Goal: Information Seeking & Learning: Learn about a topic

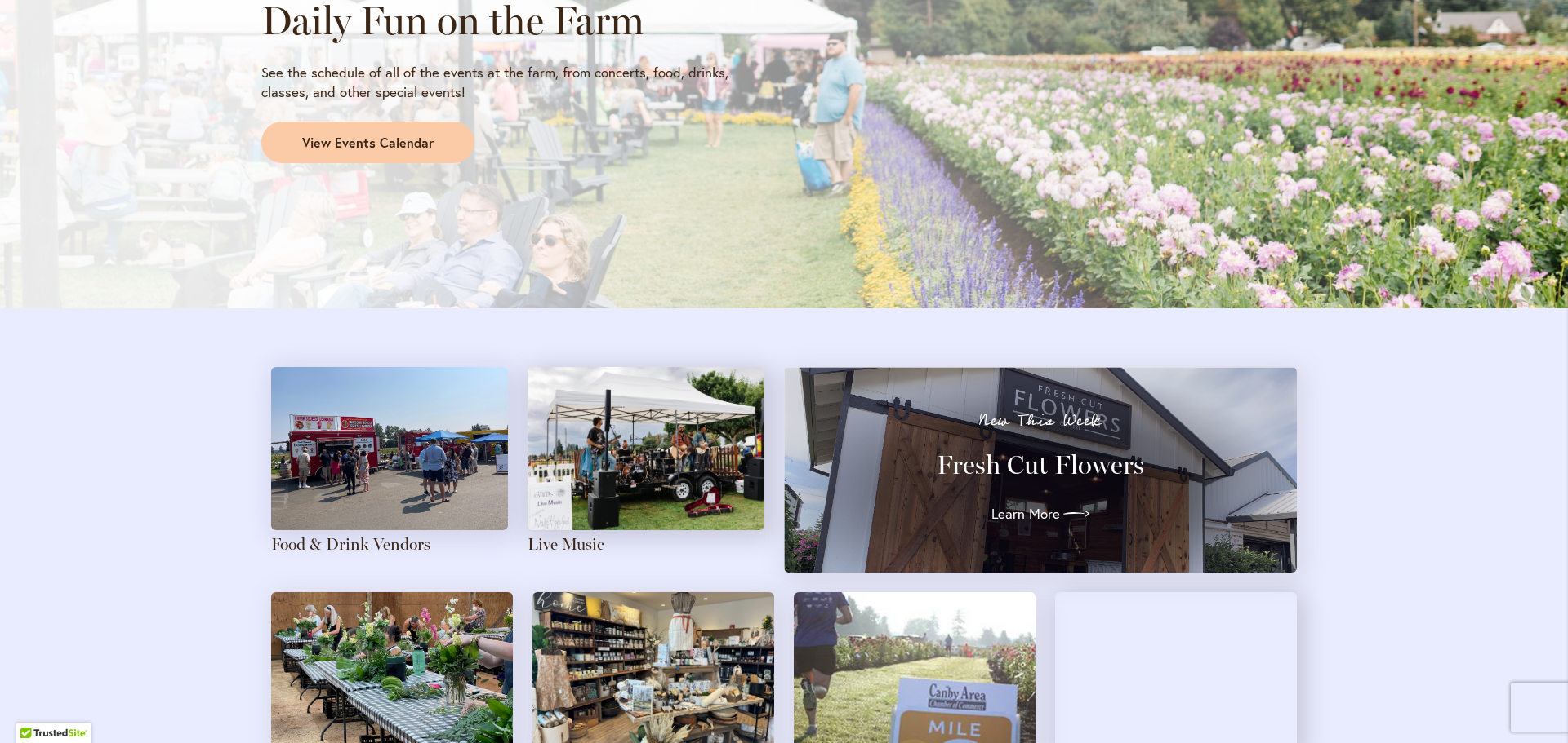
scroll to position [1550, 0]
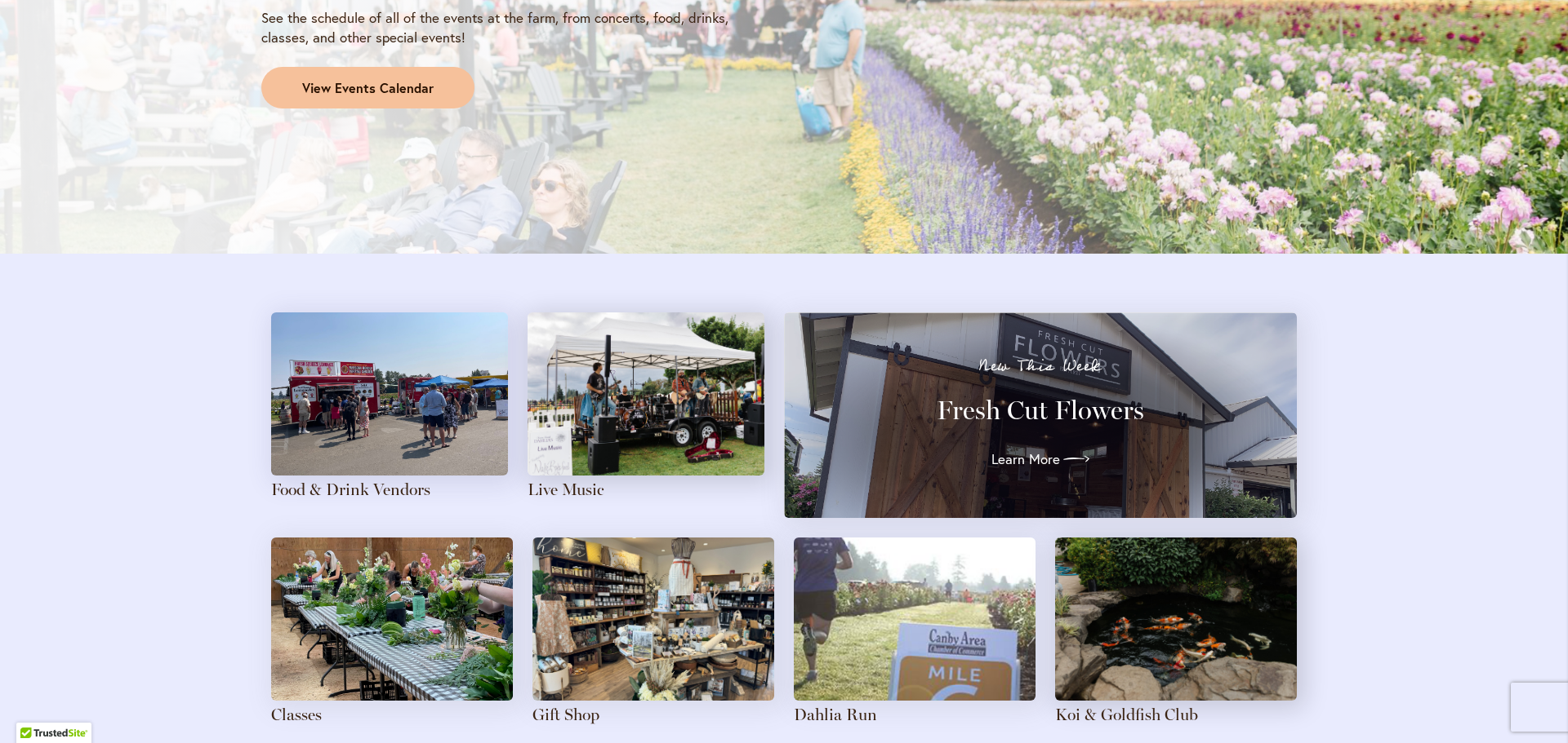
click at [406, 93] on span "View Events Calendar" at bounding box center [368, 89] width 131 height 19
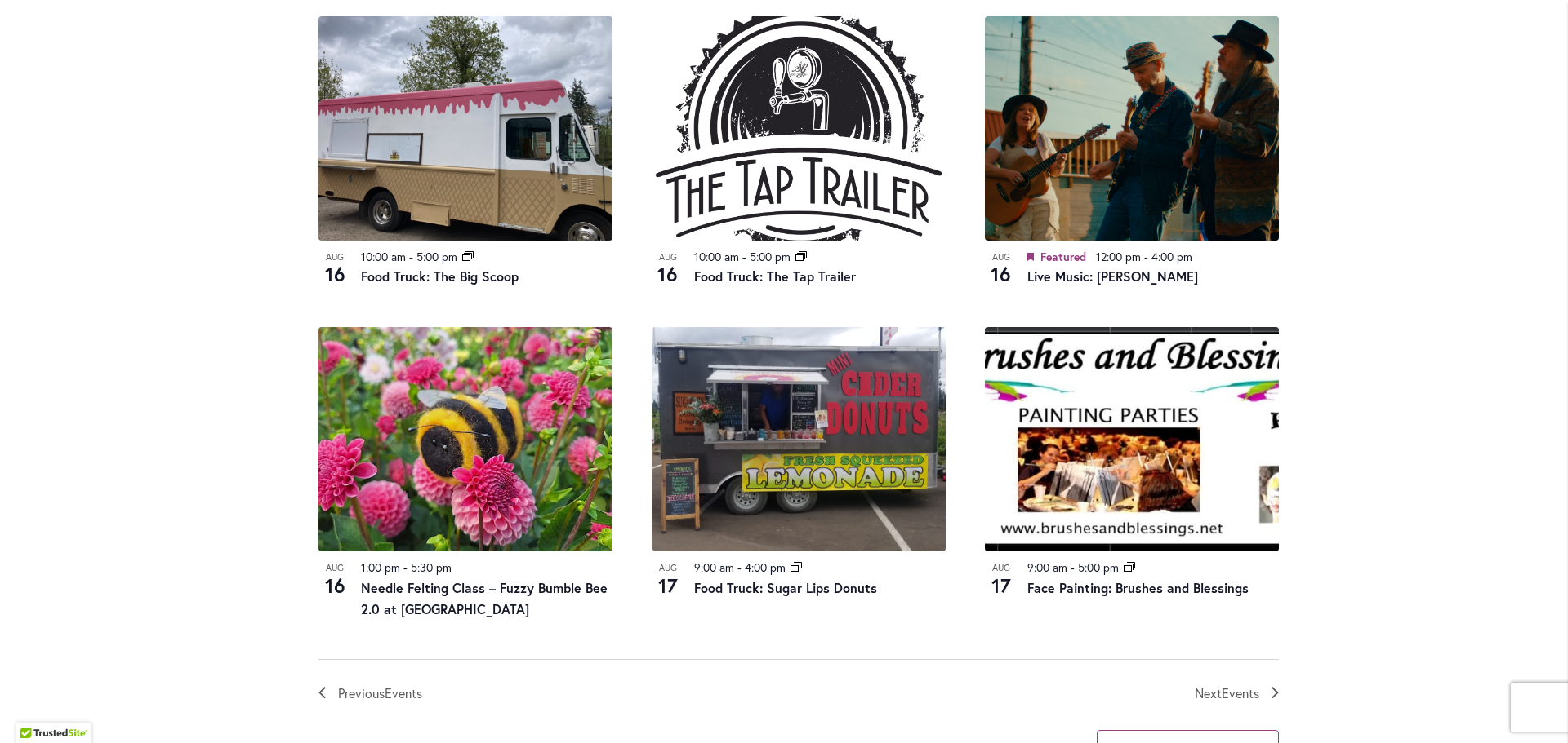
scroll to position [1550, 0]
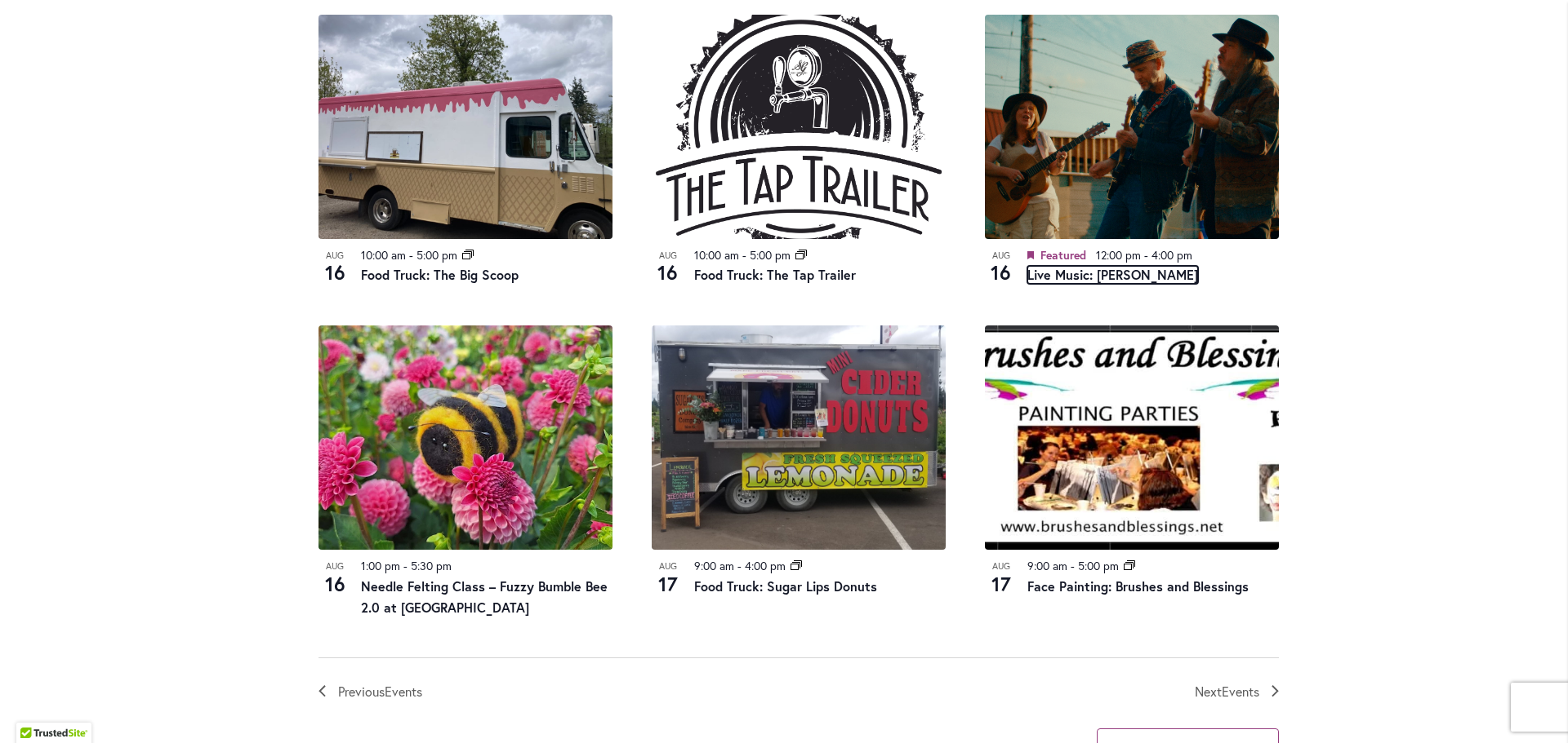
click at [1064, 273] on link "Live Music: [PERSON_NAME]" at bounding box center [1112, 275] width 171 height 18
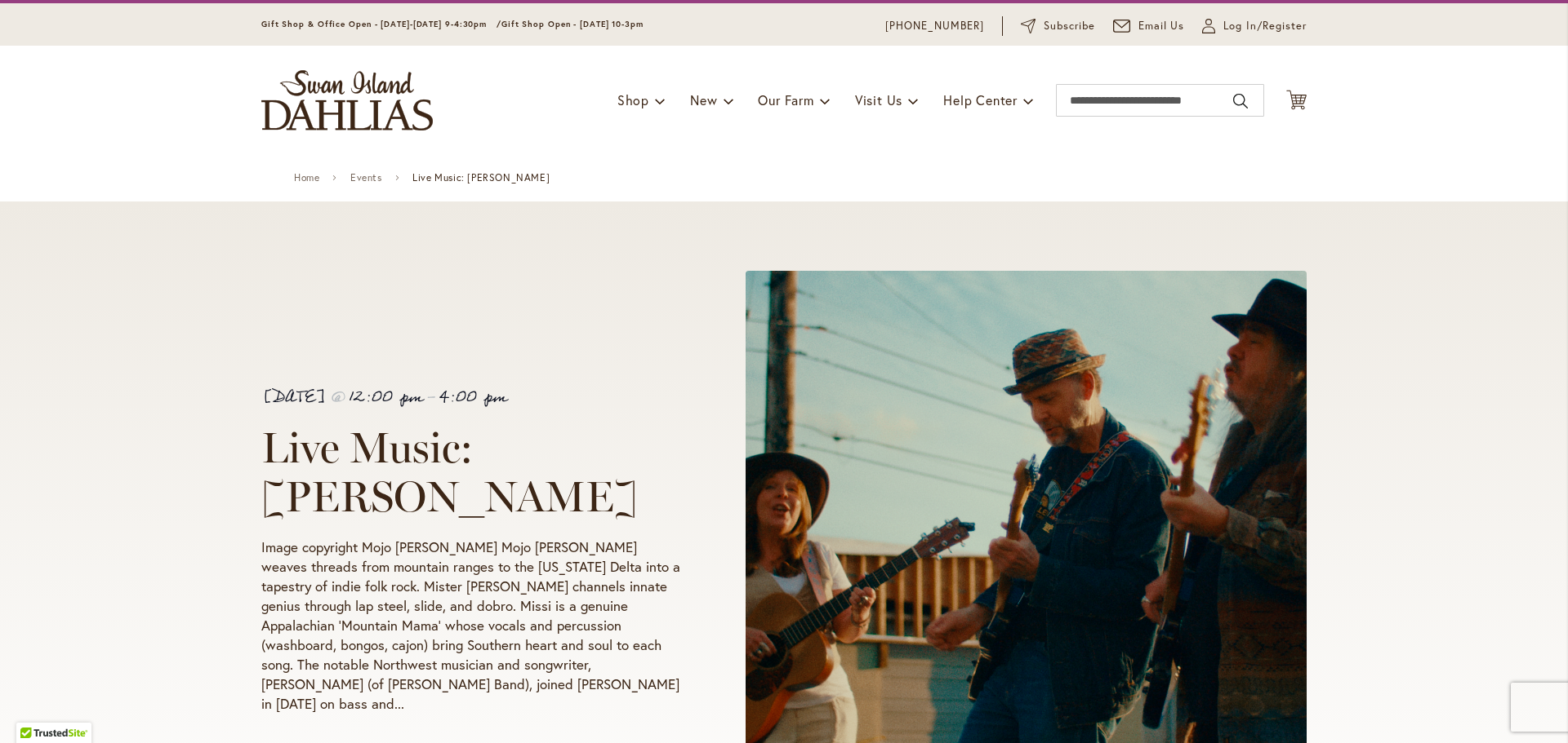
scroll to position [82, 0]
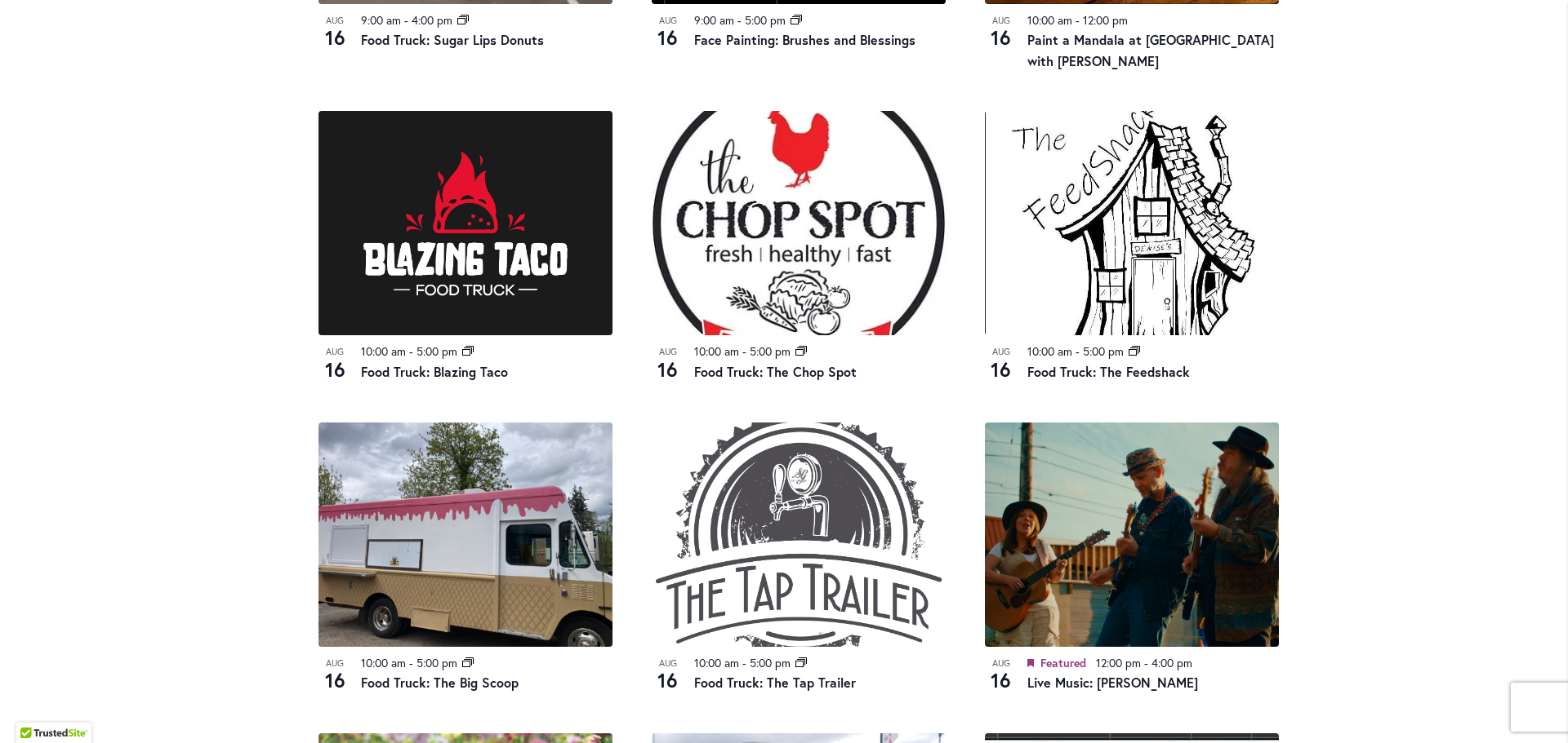
scroll to position [1061, 0]
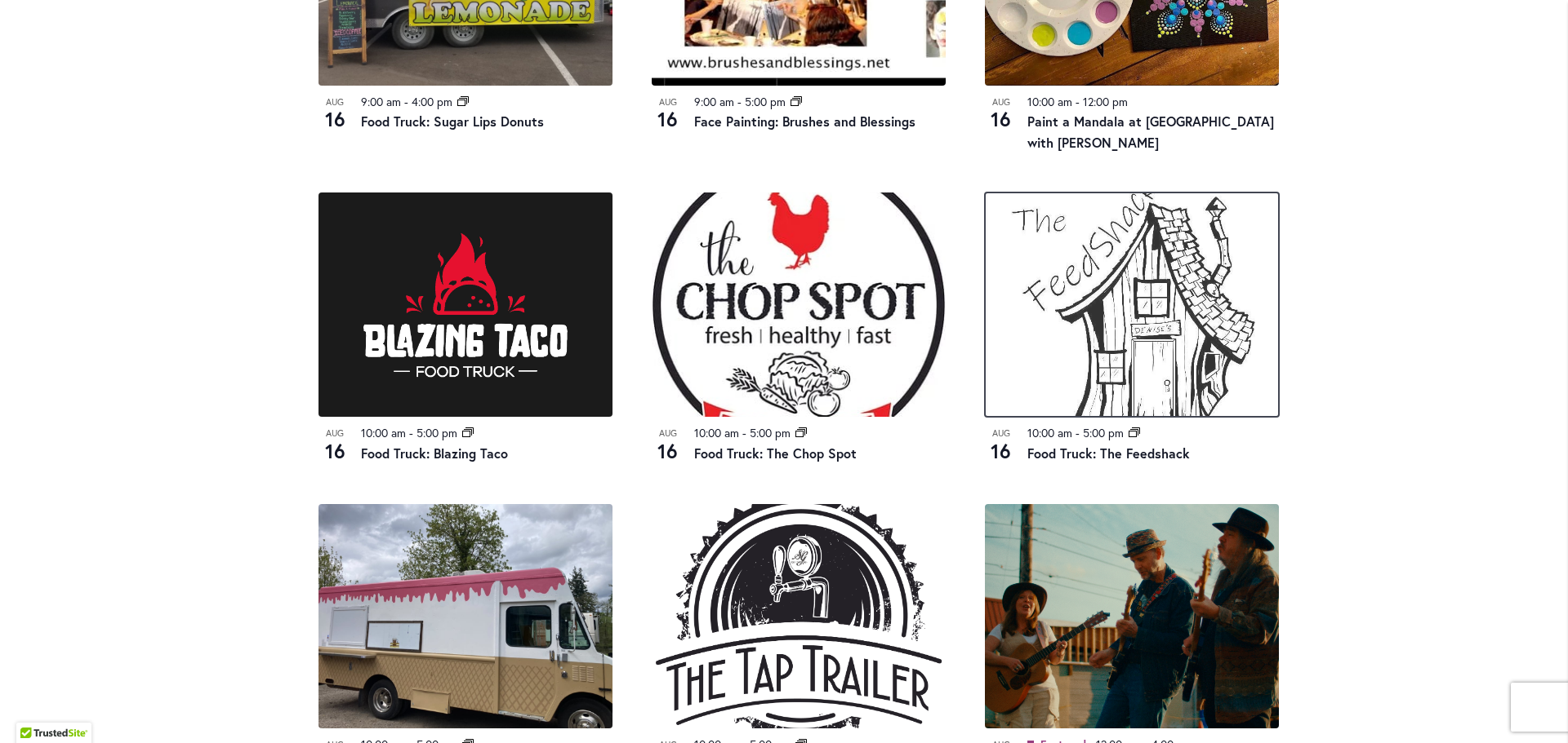
click at [1154, 291] on img at bounding box center [1132, 305] width 294 height 224
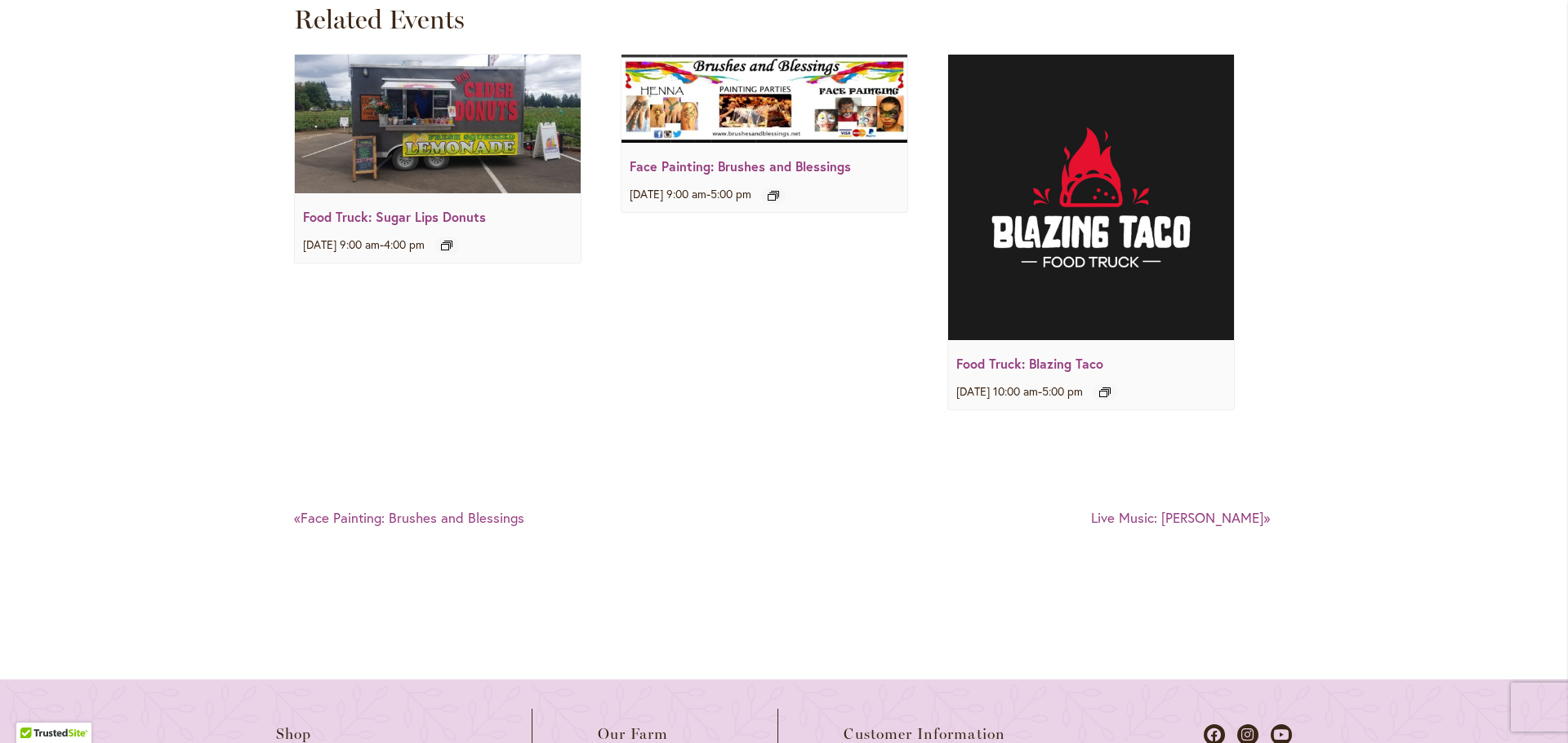
scroll to position [2366, 0]
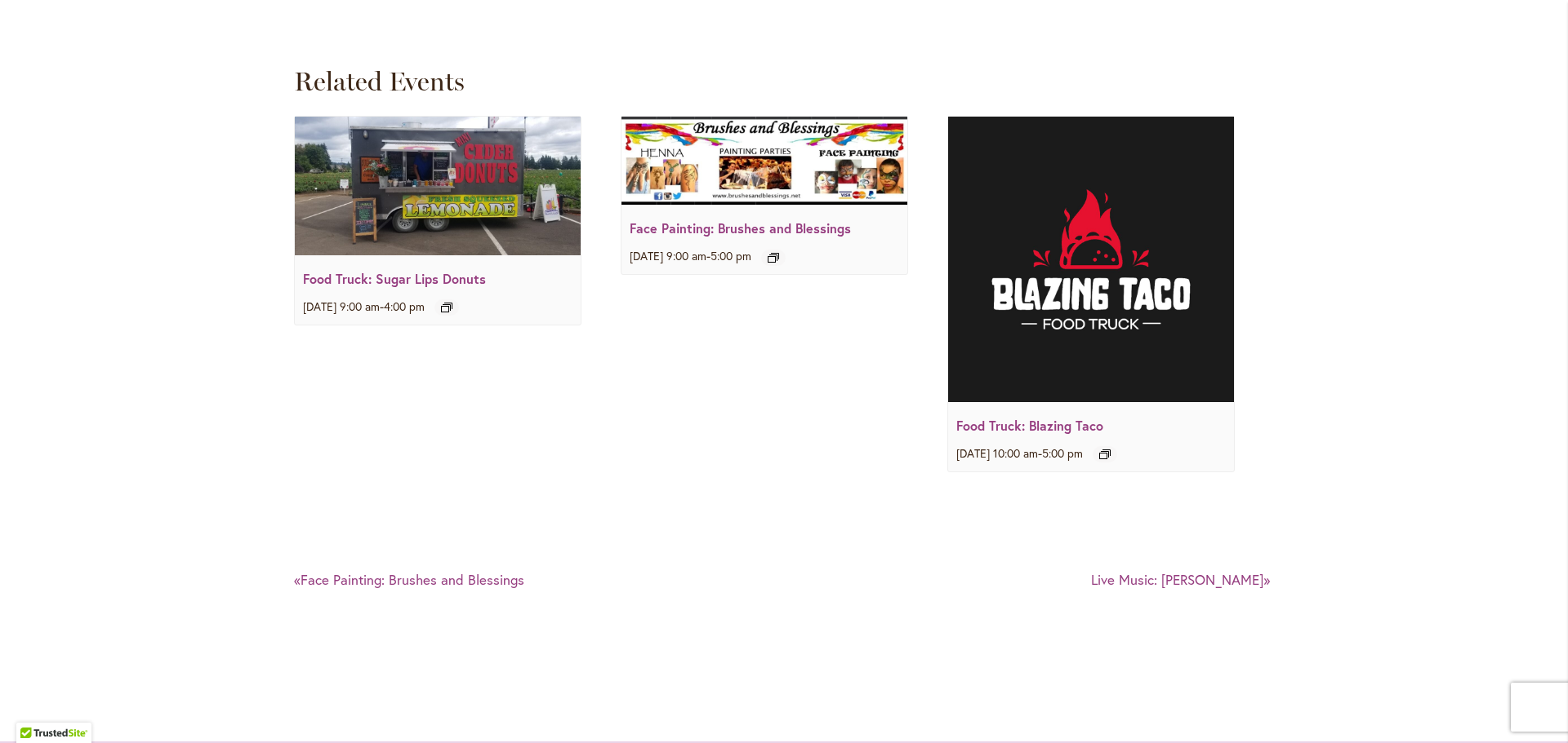
click at [1081, 299] on img at bounding box center [1091, 259] width 286 height 286
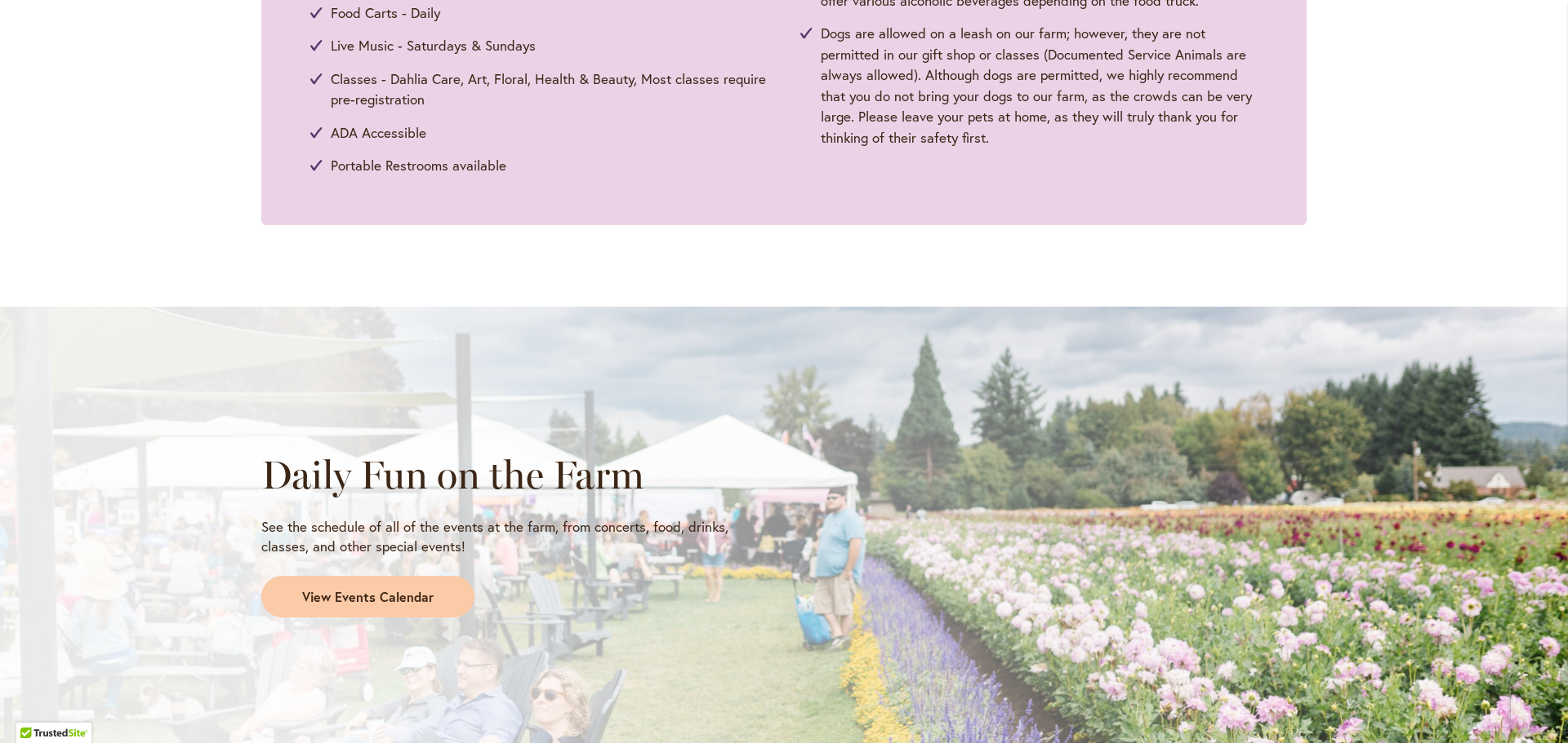
scroll to position [816, 0]
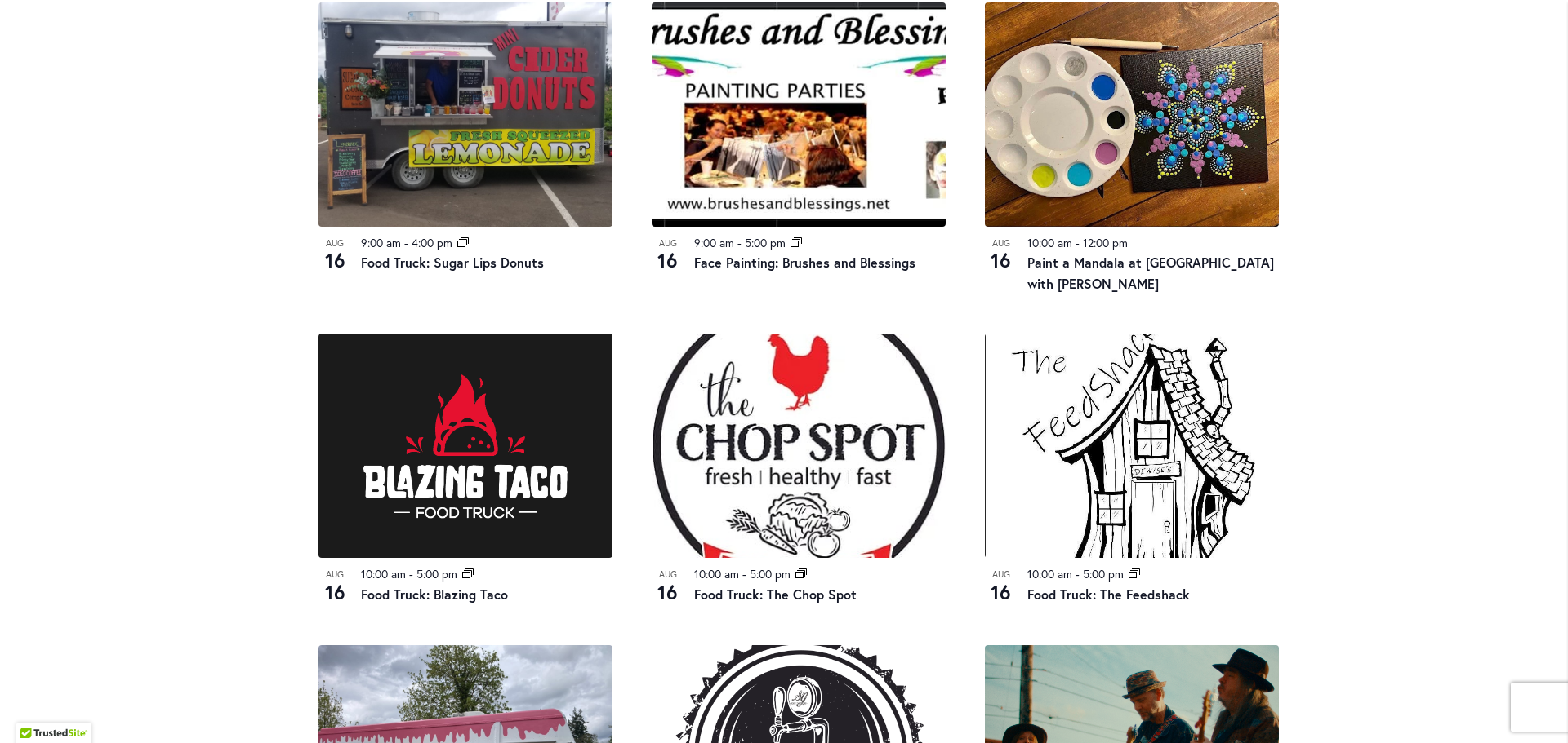
scroll to position [897, 0]
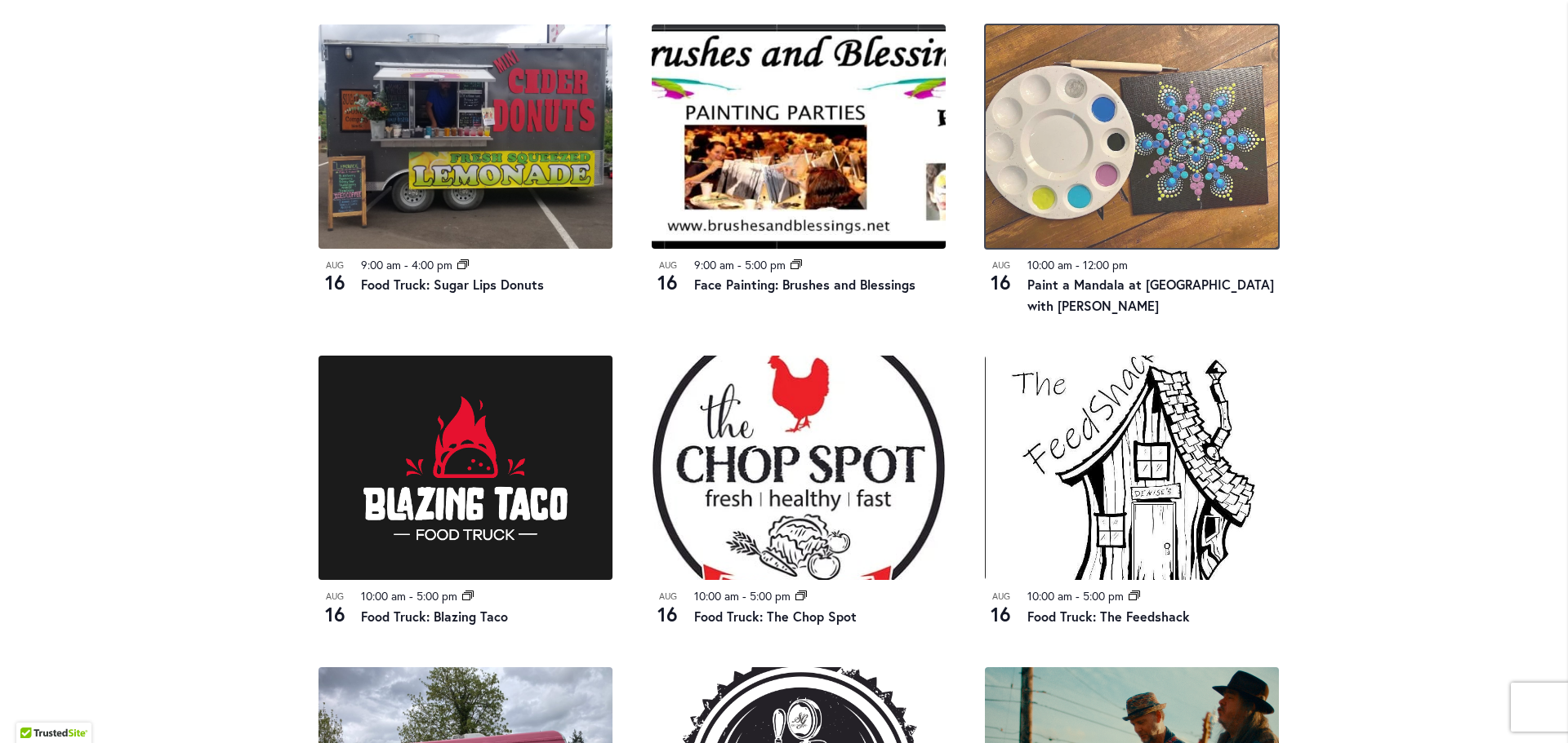
click at [1092, 168] on img at bounding box center [1132, 136] width 294 height 224
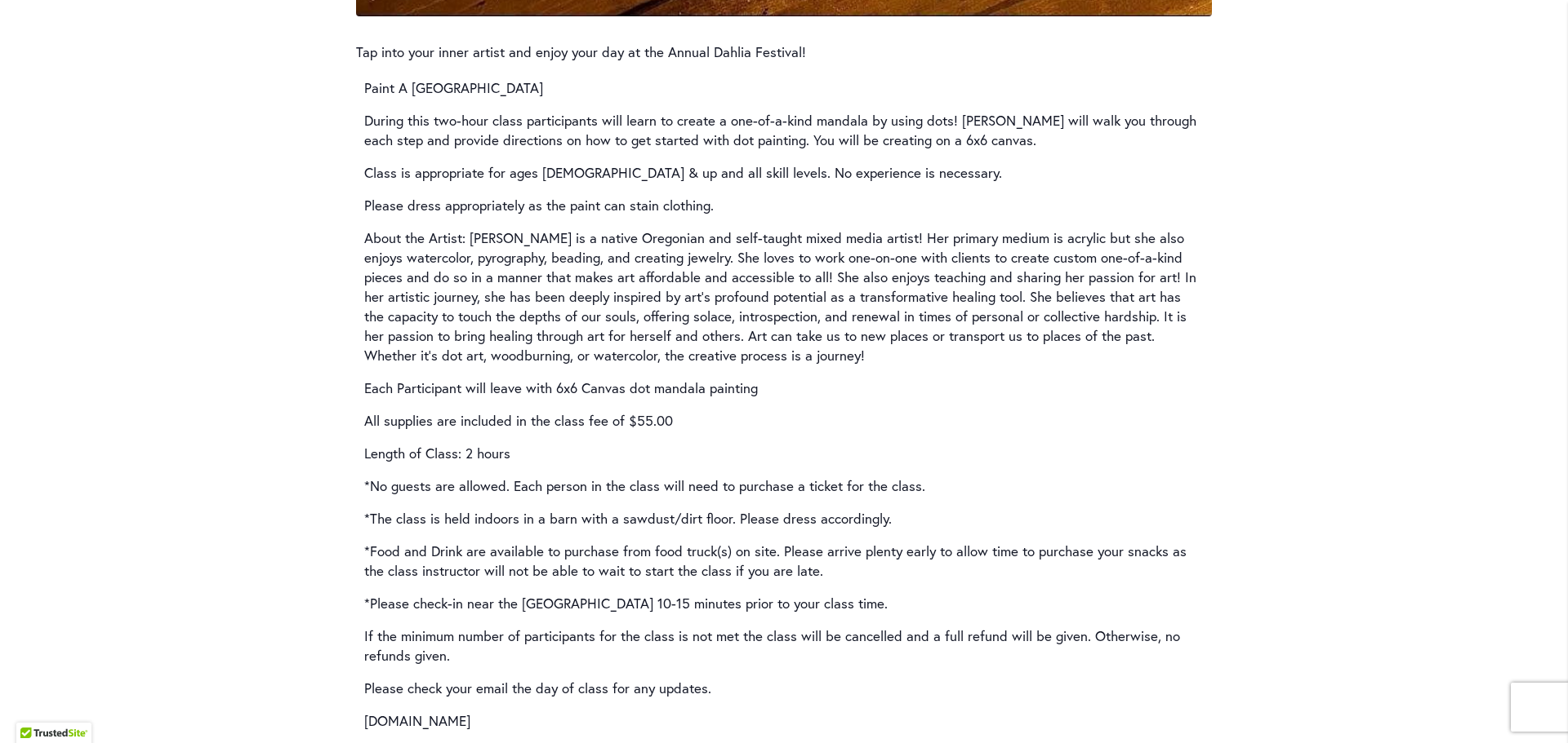
scroll to position [2366, 0]
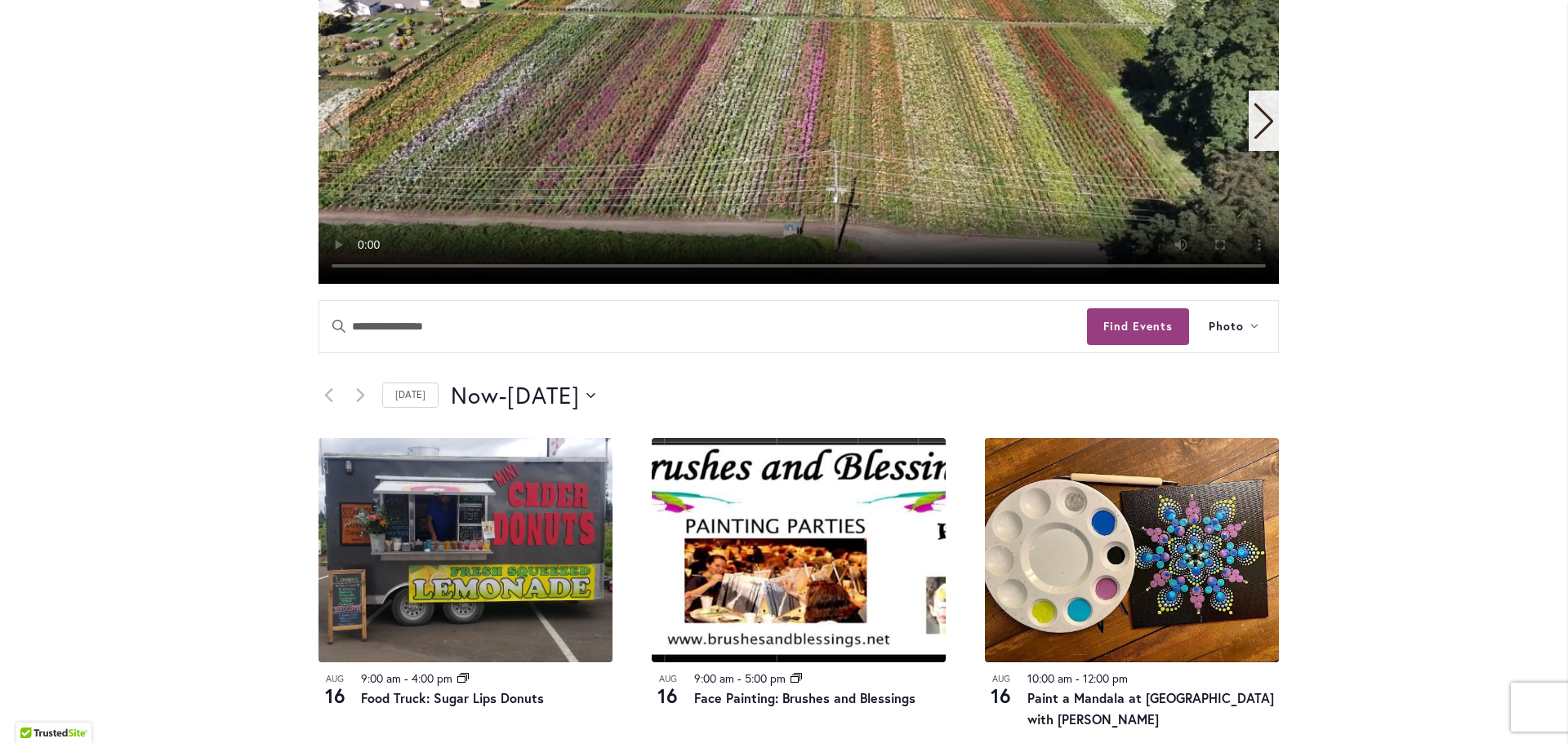
scroll to position [490, 0]
